Goal: Obtain resource: Download file/media

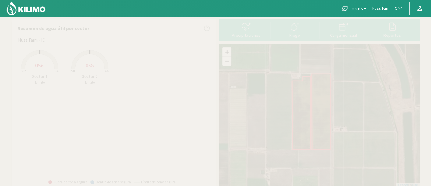
click at [377, 9] on span "Nuss Farm - IC" at bounding box center [384, 8] width 25 height 6
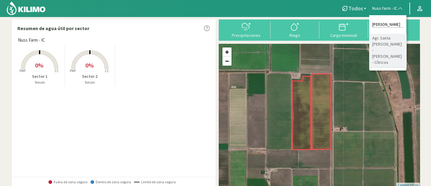
type input "[PERSON_NAME]"
click at [383, 48] on li "Agr. Santa [PERSON_NAME] - [PERSON_NAME] - Cítricos" at bounding box center [387, 51] width 37 height 34
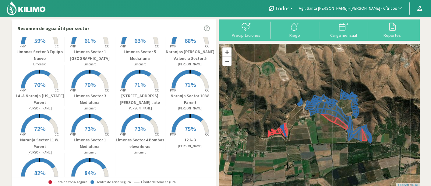
scroll to position [192, 0]
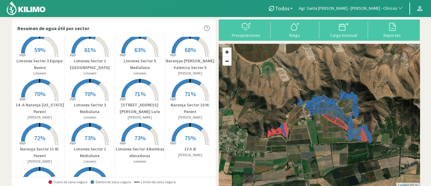
click at [117, 108] on p "[STREET_ADDRESS][PERSON_NAME] Late" at bounding box center [140, 108] width 50 height 13
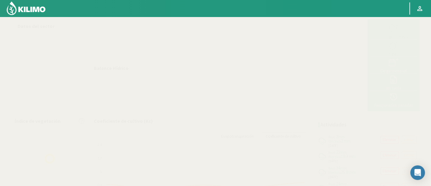
select select "19: Object"
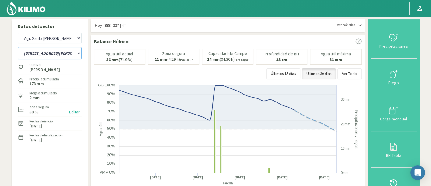
click at [80, 54] on select "12 A-B 14 -A Naranja [US_STATE] Parent [DEMOGRAPHIC_DATA] -[GEOGRAPHIC_DATA][PE…" at bounding box center [50, 53] width 64 height 12
click at [18, 47] on select "12 A-B 14 -A Naranja [US_STATE] Parent [DEMOGRAPHIC_DATA] -[GEOGRAPHIC_DATA][PE…" at bounding box center [50, 53] width 64 height 12
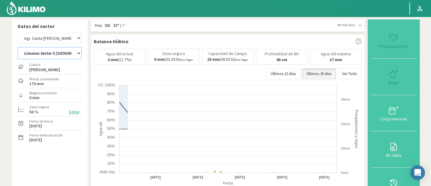
select select "2: Object"
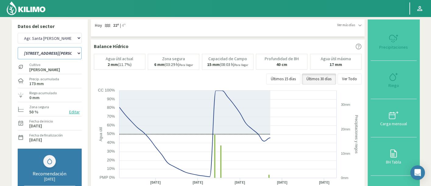
select select "299: Object"
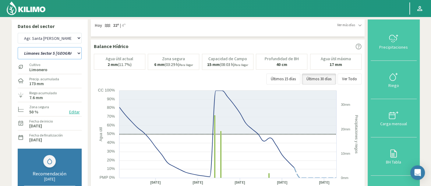
drag, startPoint x: 59, startPoint y: 54, endPoint x: 58, endPoint y: 58, distance: 3.8
click at [59, 54] on select "12 A-B 14 -A Naranja [US_STATE] Parent [DEMOGRAPHIC_DATA] -[GEOGRAPHIC_DATA][PE…" at bounding box center [50, 53] width 64 height 12
click at [18, 47] on select "12 A-B 14 -A Naranja [US_STATE] Parent [DEMOGRAPHIC_DATA] -[GEOGRAPHIC_DATA][PE…" at bounding box center [50, 53] width 64 height 12
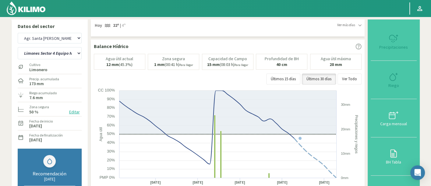
select select "50: Object"
select select "579: Object"
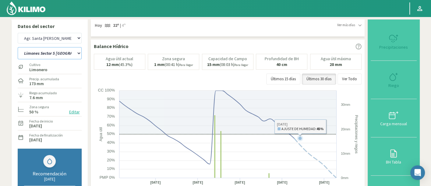
select select "77: Object"
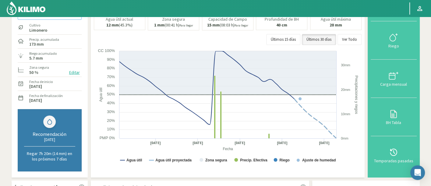
scroll to position [101, 0]
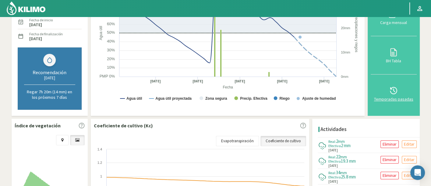
click at [373, 98] on button "Temporadas pasadas" at bounding box center [393, 94] width 46 height 38
click at [392, 95] on svg-icon at bounding box center [393, 93] width 10 height 5
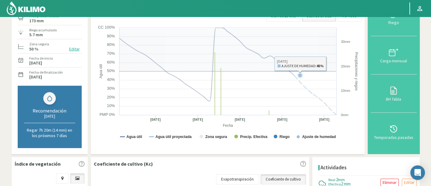
scroll to position [0, 0]
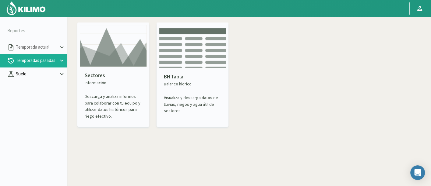
click at [40, 72] on p "Suelo" at bounding box center [37, 74] width 44 height 7
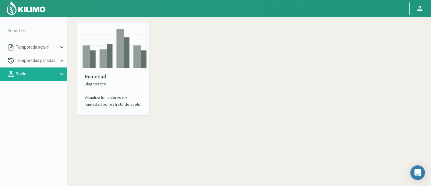
click at [112, 64] on img at bounding box center [113, 46] width 67 height 43
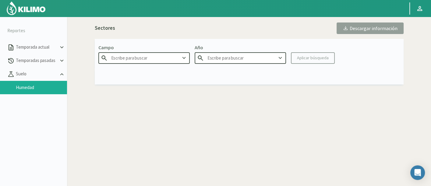
click at [151, 58] on input "text" at bounding box center [143, 57] width 91 height 11
type input "Agr. Cardonal"
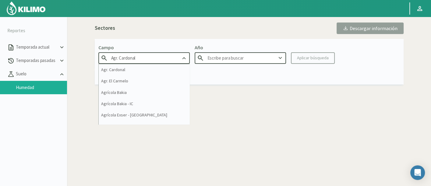
click at [151, 58] on input "Agr. Cardonal" at bounding box center [143, 57] width 91 height 11
type input "2025"
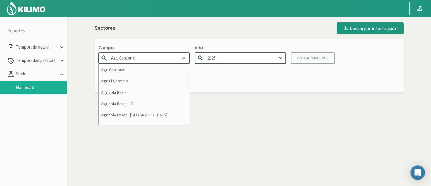
click at [151, 58] on input "Agr. Cardonal" at bounding box center [143, 57] width 91 height 11
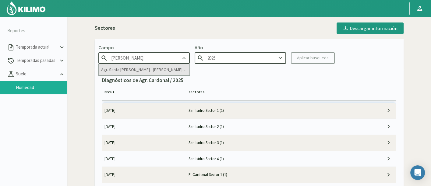
click at [149, 72] on div "Agr. Santa [PERSON_NAME] - [PERSON_NAME] - Cítricos" at bounding box center [144, 69] width 91 height 11
type input "Agr. Santa [PERSON_NAME] - [PERSON_NAME] - Cítricos"
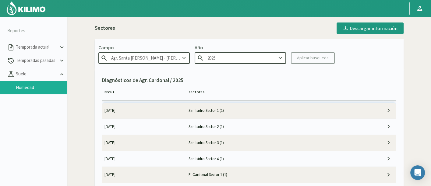
click at [218, 60] on input "2025" at bounding box center [240, 57] width 91 height 11
click at [312, 58] on kil-button "Aplicar búsqueda" at bounding box center [313, 58] width 44 height 12
click at [312, 58] on div "Aplicar búsqueda" at bounding box center [313, 58] width 32 height 6
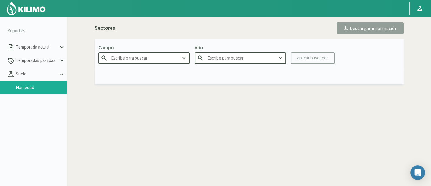
type input "Agr. Santa [PERSON_NAME] - [PERSON_NAME] - Cítricos"
type input "2025"
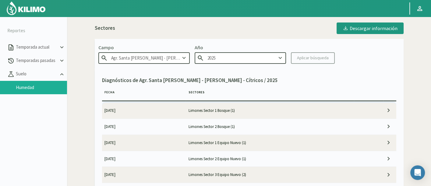
click at [224, 108] on td "Limones Sector 1 Bosque (1)" at bounding box center [270, 111] width 168 height 16
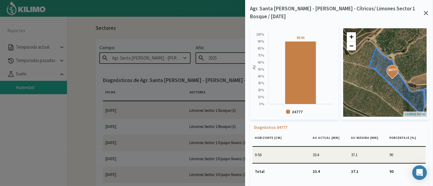
click at [426, 11] on icon at bounding box center [426, 13] width 4 height 4
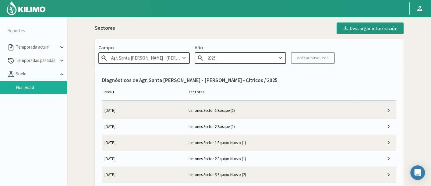
click at [239, 126] on td "Limones Sector 2 Bosque (1)" at bounding box center [270, 127] width 168 height 16
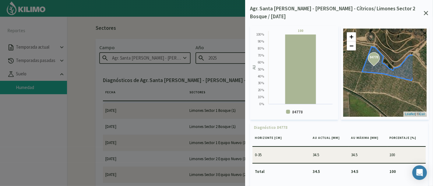
drag, startPoint x: 388, startPoint y: 65, endPoint x: 363, endPoint y: 72, distance: 25.6
click at [363, 72] on div "84778 84778 + − Leaflet | © [PERSON_NAME]" at bounding box center [384, 73] width 83 height 88
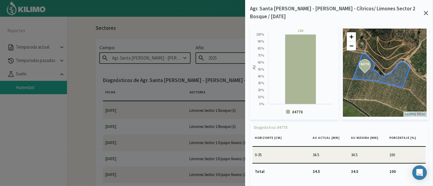
click at [428, 8] on div "Agr. Santa [PERSON_NAME] - [PERSON_NAME] - Cítricos/ Limones Sector 2 Bosque / …" at bounding box center [339, 93] width 188 height 186
click at [425, 11] on icon at bounding box center [426, 13] width 4 height 4
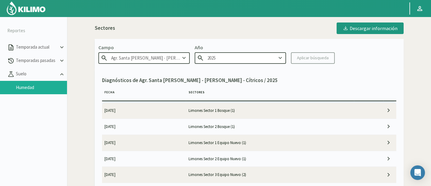
click at [280, 140] on td "Limones Sector 1 Equipo Nuevo (1)" at bounding box center [270, 143] width 168 height 16
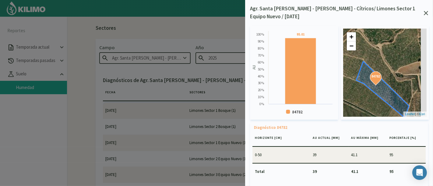
drag, startPoint x: 377, startPoint y: 91, endPoint x: 370, endPoint y: 79, distance: 13.5
click at [370, 79] on icon at bounding box center [382, 89] width 53 height 57
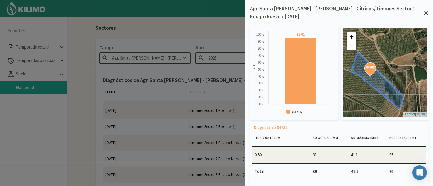
click at [427, 13] on icon at bounding box center [426, 13] width 4 height 4
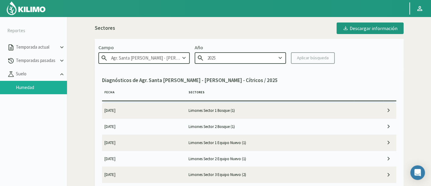
click at [273, 155] on td "Limones Sector 2 Equipo Nuevo (1)" at bounding box center [270, 159] width 168 height 16
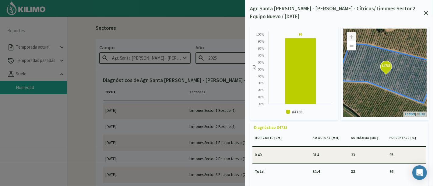
click at [424, 12] on icon at bounding box center [426, 13] width 4 height 4
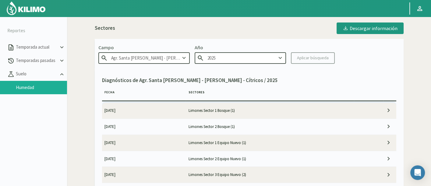
click at [304, 160] on td "Limones Sector 2 Equipo Nuevo (1)" at bounding box center [270, 159] width 168 height 16
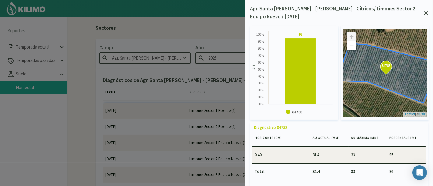
click at [427, 15] on icon at bounding box center [426, 13] width 4 height 4
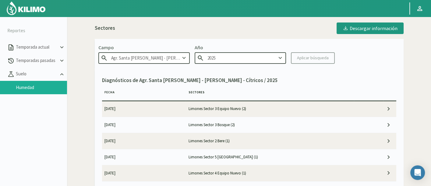
scroll to position [68, 0]
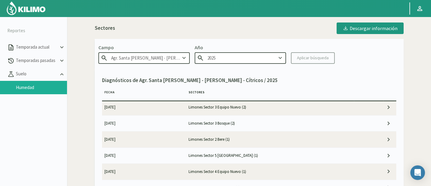
click at [262, 110] on td "Limones Sector 3 Equipo Nuevo (2)" at bounding box center [270, 108] width 168 height 16
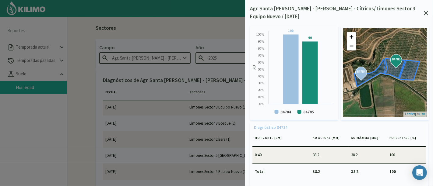
drag, startPoint x: 410, startPoint y: 59, endPoint x: 401, endPoint y: 64, distance: 10.0
click at [401, 64] on div "84784 84785 84784 84785 + − Leaflet | © [PERSON_NAME]" at bounding box center [384, 73] width 83 height 88
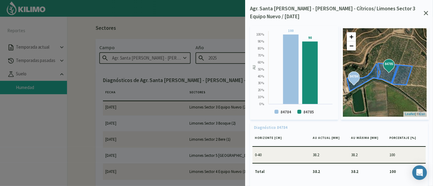
click at [427, 12] on icon at bounding box center [426, 13] width 4 height 4
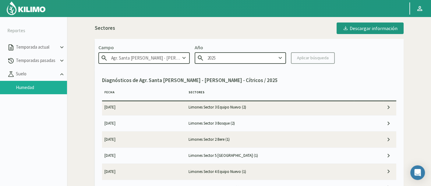
click at [239, 156] on td "Limones Sector 5 [GEOGRAPHIC_DATA] (1)" at bounding box center [270, 156] width 168 height 16
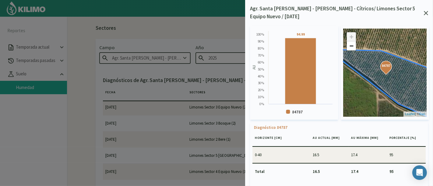
click at [426, 14] on icon at bounding box center [426, 13] width 4 height 4
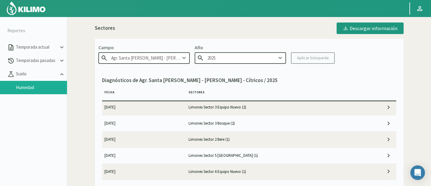
click at [256, 171] on td "Limones Sector 4 Equipo Nuevo (1)" at bounding box center [270, 172] width 168 height 16
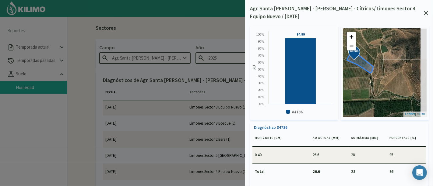
drag, startPoint x: 410, startPoint y: 73, endPoint x: 358, endPoint y: 59, distance: 54.5
click at [357, 59] on span "84786" at bounding box center [354, 52] width 16 height 16
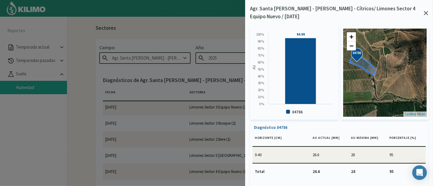
click at [428, 9] on div "Agr. Santa [PERSON_NAME] - [PERSON_NAME] - Cítricos/ Limones Sector 4 Equipo Nu…" at bounding box center [339, 13] width 178 height 16
click at [427, 12] on icon at bounding box center [426, 13] width 4 height 4
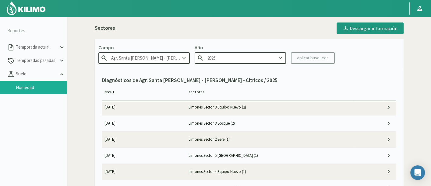
scroll to position [101, 0]
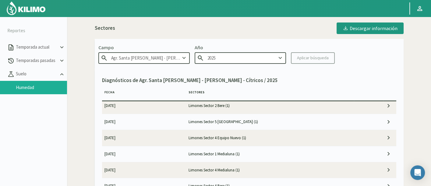
click at [256, 153] on td "Limones Sector 1 Medialuna (1)" at bounding box center [270, 154] width 168 height 16
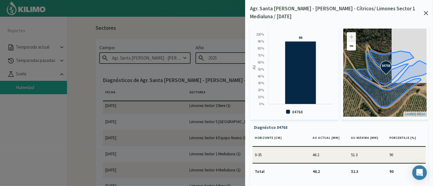
click at [427, 21] on div "Created with Highcharts 9.2.2 AU 90 ​ 90 84768 0 % 10 % 20 % 30 % 40 % 50 % 60 …" at bounding box center [339, 109] width 178 height 177
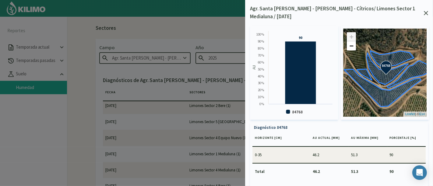
click at [427, 11] on icon at bounding box center [426, 13] width 4 height 4
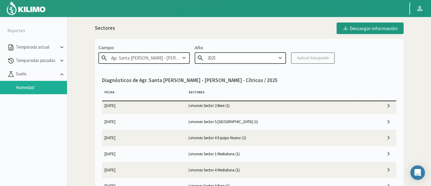
click at [275, 170] on td "Limones Sector 4 Medialuna (1)" at bounding box center [270, 170] width 168 height 16
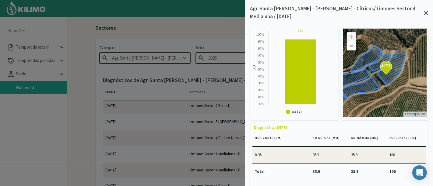
click at [427, 11] on icon at bounding box center [426, 13] width 4 height 4
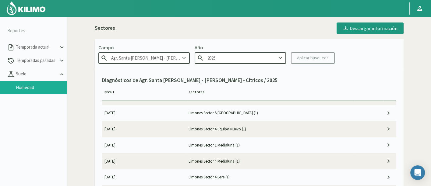
scroll to position [135, 0]
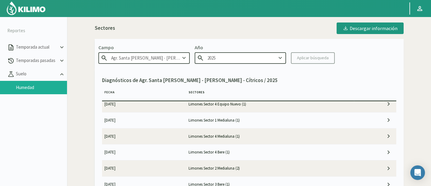
click at [282, 149] on td "Limones Sector 4 Bere (1)" at bounding box center [270, 153] width 168 height 16
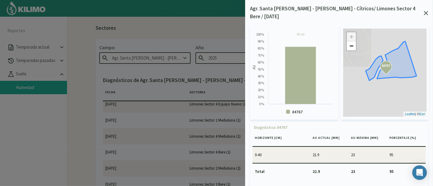
click at [426, 11] on icon at bounding box center [426, 13] width 4 height 4
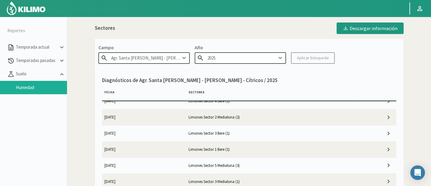
scroll to position [203, 0]
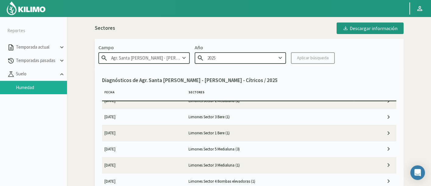
click at [216, 111] on td "Limones Sector 3 Bere (1)" at bounding box center [270, 117] width 168 height 16
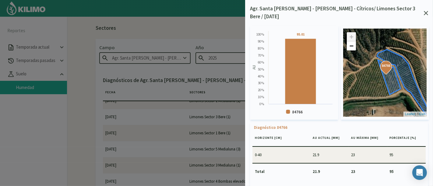
click at [424, 11] on icon at bounding box center [426, 13] width 4 height 4
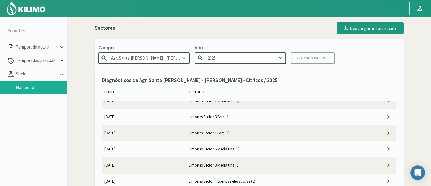
click at [244, 147] on td "Limones Sector 5 Medialuna (3)" at bounding box center [270, 149] width 168 height 16
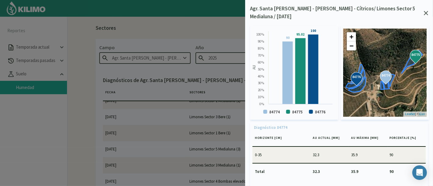
drag, startPoint x: 427, startPoint y: 12, endPoint x: 414, endPoint y: 47, distance: 37.2
click at [415, 46] on div "Agr. Santa [PERSON_NAME] - [PERSON_NAME] - Cítricos/ Limones Sector 5 Medialuna…" at bounding box center [339, 93] width 188 height 186
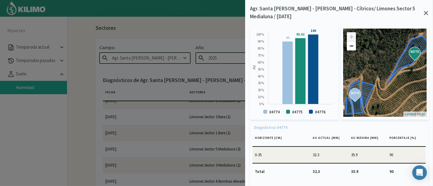
drag, startPoint x: 412, startPoint y: 57, endPoint x: 405, endPoint y: 74, distance: 18.7
click at [405, 74] on div "84774 84775 84776 84774 84775 84776 + − Leaflet | © [PERSON_NAME]" at bounding box center [384, 73] width 83 height 88
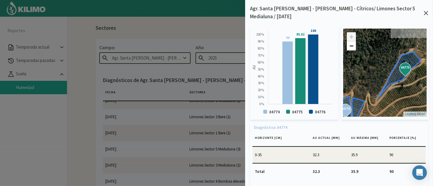
drag, startPoint x: 401, startPoint y: 73, endPoint x: 397, endPoint y: 73, distance: 4.0
click at [397, 73] on icon at bounding box center [379, 89] width 84 height 75
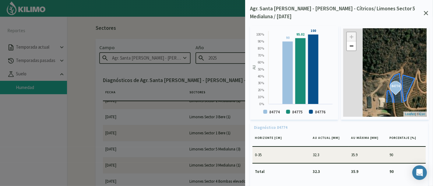
drag, startPoint x: 370, startPoint y: 92, endPoint x: 426, endPoint y: 65, distance: 62.0
click at [425, 65] on div "84774 84775 84776 84774 84775 84776 + − Leaflet | © [PERSON_NAME]" at bounding box center [384, 73] width 83 height 88
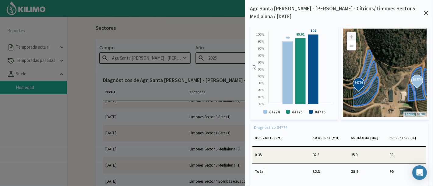
drag, startPoint x: 374, startPoint y: 92, endPoint x: 394, endPoint y: 87, distance: 21.0
click at [394, 87] on div "84774 84775 84776 84774 84775 84776 + − Leaflet | © [PERSON_NAME]" at bounding box center [384, 73] width 83 height 88
click at [427, 11] on icon at bounding box center [426, 13] width 4 height 4
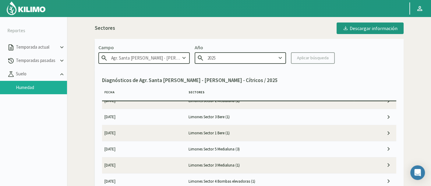
click at [282, 170] on td "Limones Sector 3 Medialuna (1)" at bounding box center [270, 165] width 168 height 16
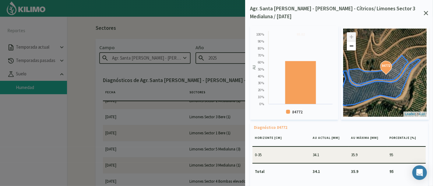
click at [427, 11] on icon at bounding box center [426, 13] width 4 height 4
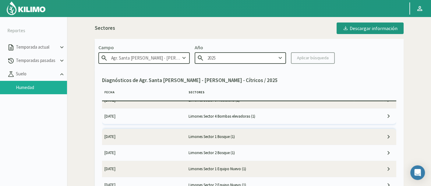
scroll to position [270, 0]
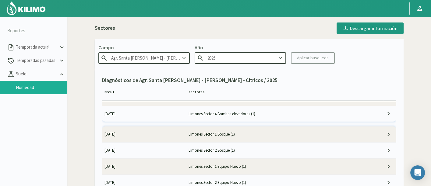
click at [279, 115] on td "Limones Sector 4 Bombas elevadoras (1)" at bounding box center [270, 114] width 168 height 16
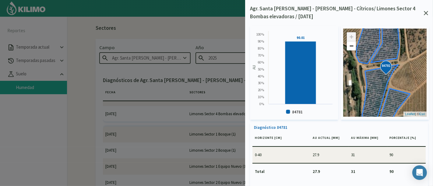
click at [427, 12] on icon at bounding box center [426, 13] width 4 height 4
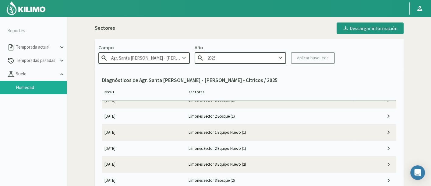
scroll to position [0, 0]
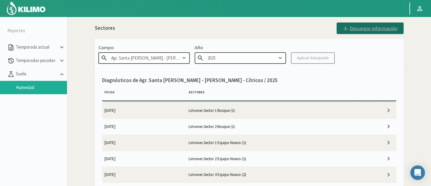
click at [374, 24] on button "Descargar información" at bounding box center [369, 29] width 67 height 12
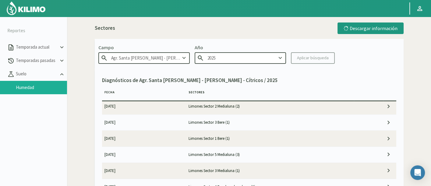
scroll to position [203, 0]
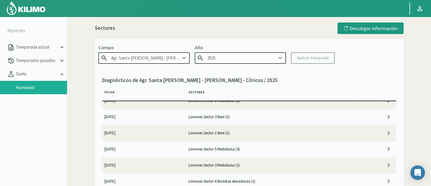
click at [154, 60] on input "Agr. Santa [PERSON_NAME] - [PERSON_NAME] - Cítricos" at bounding box center [143, 57] width 91 height 11
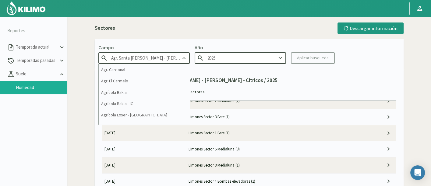
click at [154, 60] on input "Agr. Santa [PERSON_NAME] - [PERSON_NAME] - Cítricos" at bounding box center [143, 57] width 91 height 11
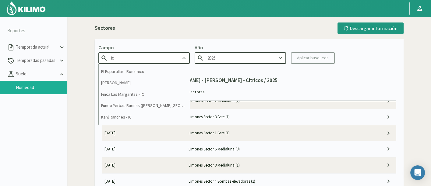
scroll to position [68, 0]
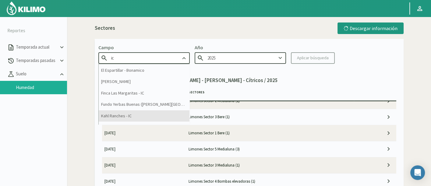
click at [163, 111] on div "Kahl Ranches - IC" at bounding box center [144, 116] width 91 height 11
type input "Kahl Ranches - IC"
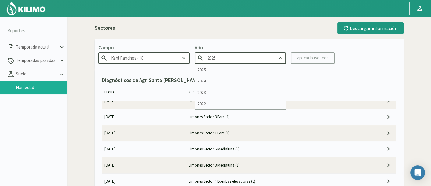
click at [253, 52] on input "2025" at bounding box center [240, 57] width 91 height 11
click at [310, 59] on kil-button "Aplicar búsqueda" at bounding box center [313, 58] width 44 height 12
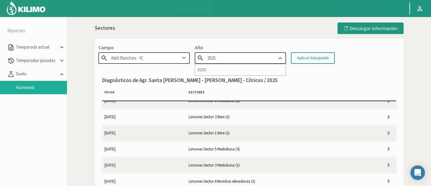
click at [258, 57] on input "2025" at bounding box center [240, 57] width 91 height 11
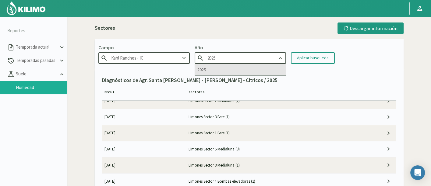
click at [257, 70] on div "2025" at bounding box center [240, 69] width 91 height 11
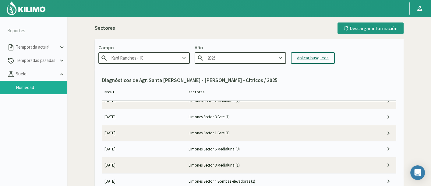
click at [303, 60] on div "Aplicar búsqueda" at bounding box center [313, 58] width 32 height 6
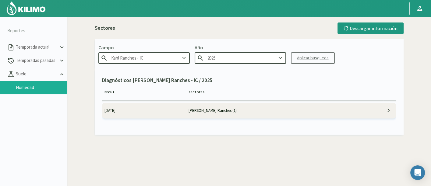
click at [250, 105] on td "[PERSON_NAME] Ranches (1)" at bounding box center [270, 111] width 168 height 16
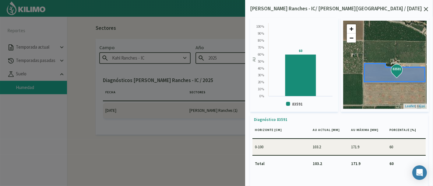
click at [425, 13] on div "Created with Highcharts 9.2.2 AU 60 ​ 60 83591 0 % 10 % 20 % 30 % 40 % 50 % 60 …" at bounding box center [339, 101] width 178 height 177
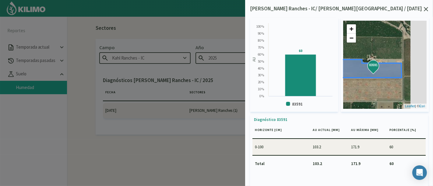
drag, startPoint x: 408, startPoint y: 88, endPoint x: 387, endPoint y: 84, distance: 21.7
click at [387, 84] on div "83591 83591 + − Leaflet | © Esri" at bounding box center [384, 65] width 83 height 88
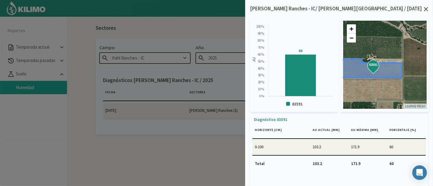
click at [426, 9] on icon at bounding box center [426, 9] width 4 height 4
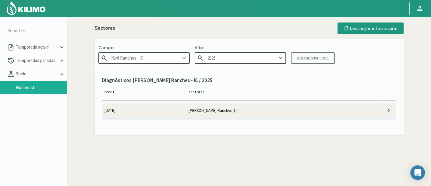
click at [371, 54] on div "Campo [PERSON_NAME][GEOGRAPHIC_DATA] - IC Año 2025 Aplicar búsqueda" at bounding box center [249, 54] width 309 height 30
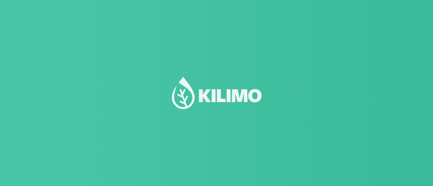
type input "2025"
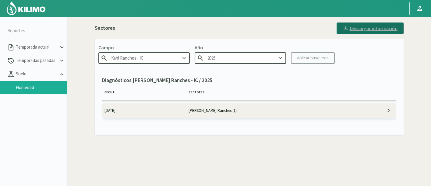
click at [366, 24] on button "Descargar información" at bounding box center [369, 29] width 67 height 12
click at [386, 29] on div "Descargar información" at bounding box center [370, 28] width 54 height 6
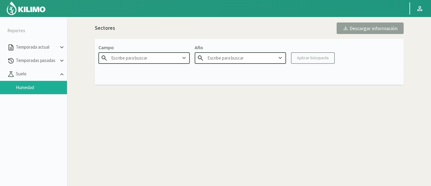
type input "Kahl Ranches - IC"
type input "2025"
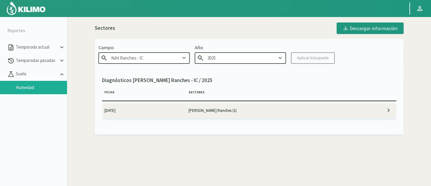
click at [234, 113] on td "[PERSON_NAME] Ranches (1)" at bounding box center [270, 111] width 168 height 16
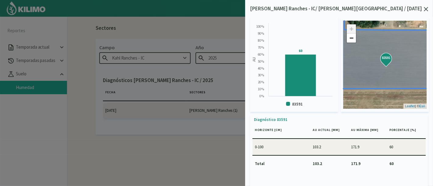
click at [430, 5] on div "Kahl Ranches - IC/ Kahl Ranches / 22/04/25 Created with Highcharts 9.2.2 AU 60 …" at bounding box center [339, 93] width 188 height 186
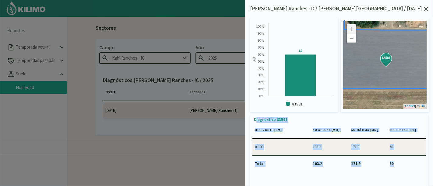
drag, startPoint x: 421, startPoint y: 169, endPoint x: 251, endPoint y: 118, distance: 177.0
click at [252, 123] on div "Diagnóstico 83591 Horizonte [cm] AU actual [mm] AU máxima [mm] Porcentaje [%] 0…" at bounding box center [339, 151] width 178 height 75
drag, startPoint x: 252, startPoint y: 120, endPoint x: 394, endPoint y: 168, distance: 150.0
copy div "Diagnóstico 83591 Horizonte [cm] AU actual [mm] AU máxima [mm] Porcentaje [%] 0…"
click at [288, 141] on td "0-100" at bounding box center [281, 147] width 58 height 16
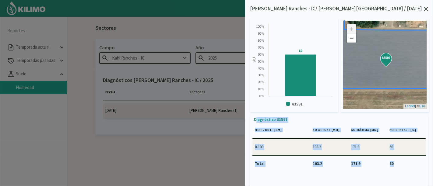
drag, startPoint x: 252, startPoint y: 119, endPoint x: 412, endPoint y: 173, distance: 168.8
click at [412, 173] on div "Diagnóstico 83591 Horizonte [cm] AU actual [mm] AU máxima [mm] Porcentaje [%] 0…" at bounding box center [338, 152] width 173 height 70
copy div "Diagnóstico 83591 Horizonte [cm] AU actual [mm] AU máxima [mm] Porcentaje [%] 0…"
click at [307, 143] on td "0-100" at bounding box center [281, 147] width 58 height 16
drag, startPoint x: 253, startPoint y: 119, endPoint x: 403, endPoint y: 171, distance: 158.7
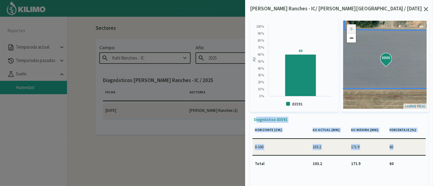
copy div "Diagnóstico 83591 Horizonte [cm] AU actual [mm] AU máxima [mm] Porcentaje [%] 0…"
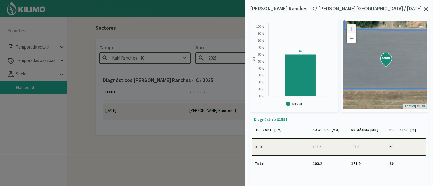
click at [123, 98] on div at bounding box center [216, 93] width 433 height 186
click at [424, 11] on icon at bounding box center [426, 9] width 4 height 4
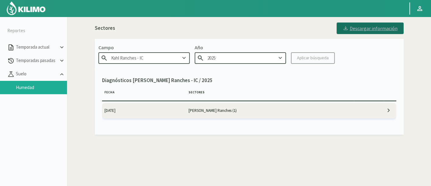
click at [368, 25] on div "Descargar información" at bounding box center [369, 28] width 55 height 6
click at [153, 51] on div "Campo Kahl Ranches - IC" at bounding box center [143, 54] width 91 height 20
click at [366, 22] on div "Sectores Descargar información Campo Kahl Ranches - IC Año 2025 Aplicar búsqued…" at bounding box center [249, 76] width 358 height 115
click at [366, 25] on button "Descargar información" at bounding box center [370, 29] width 66 height 12
